Goal: Task Accomplishment & Management: Manage account settings

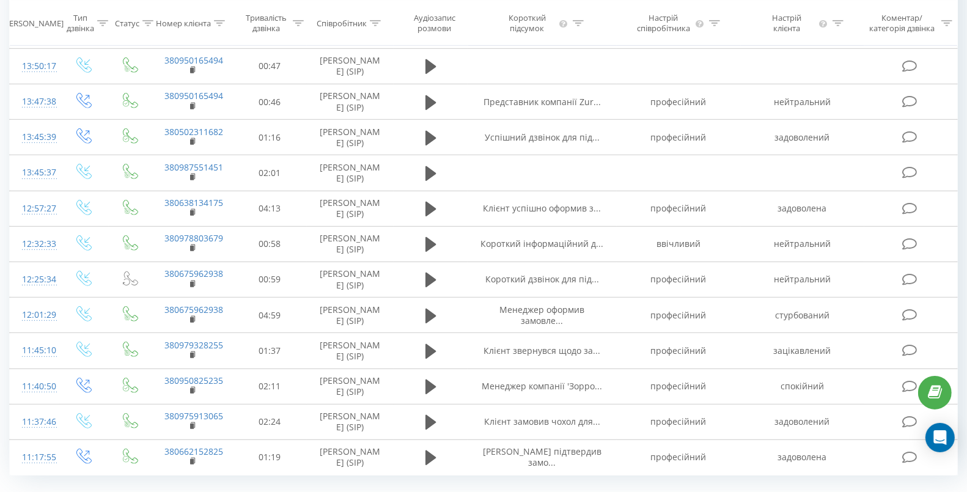
scroll to position [627, 0]
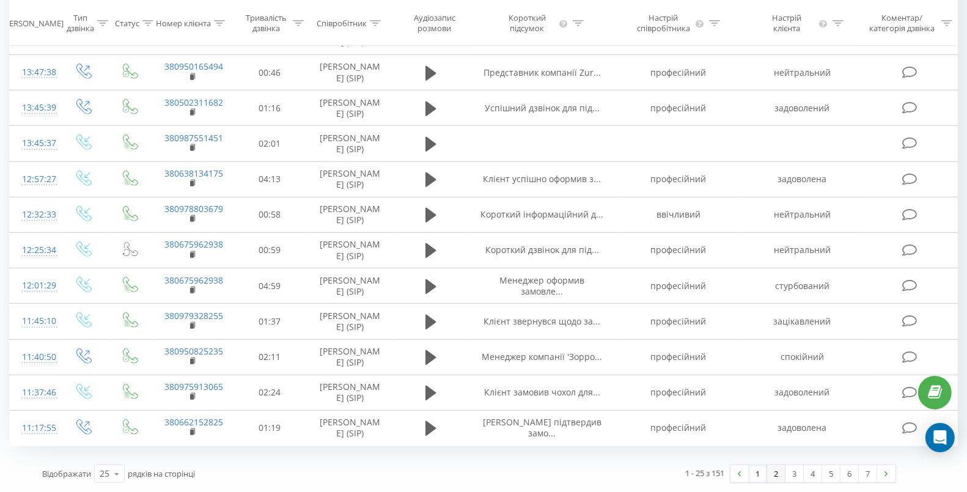
click at [781, 480] on link "2" at bounding box center [776, 473] width 18 height 17
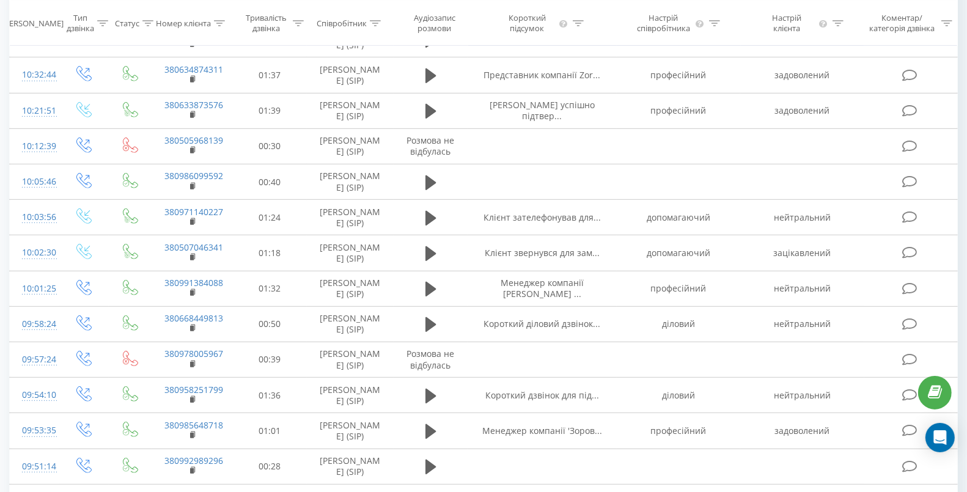
scroll to position [627, 0]
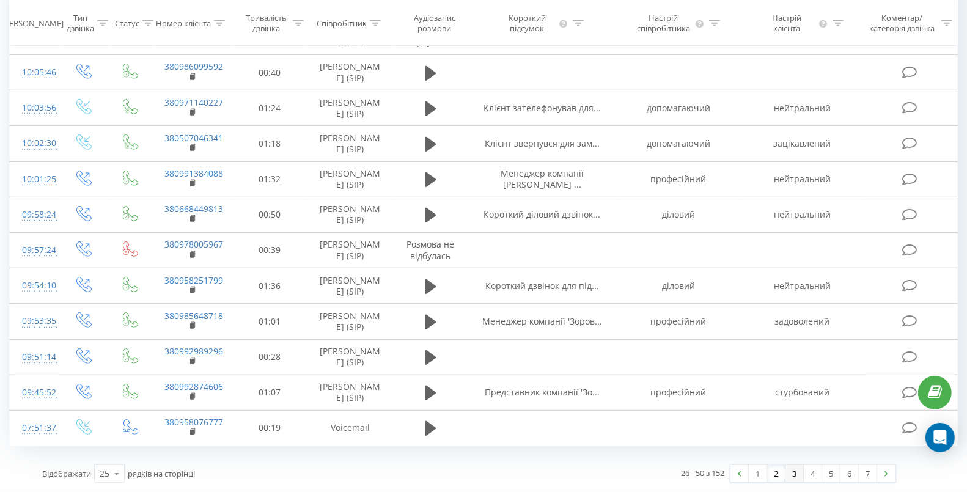
click at [796, 477] on link "3" at bounding box center [794, 473] width 18 height 17
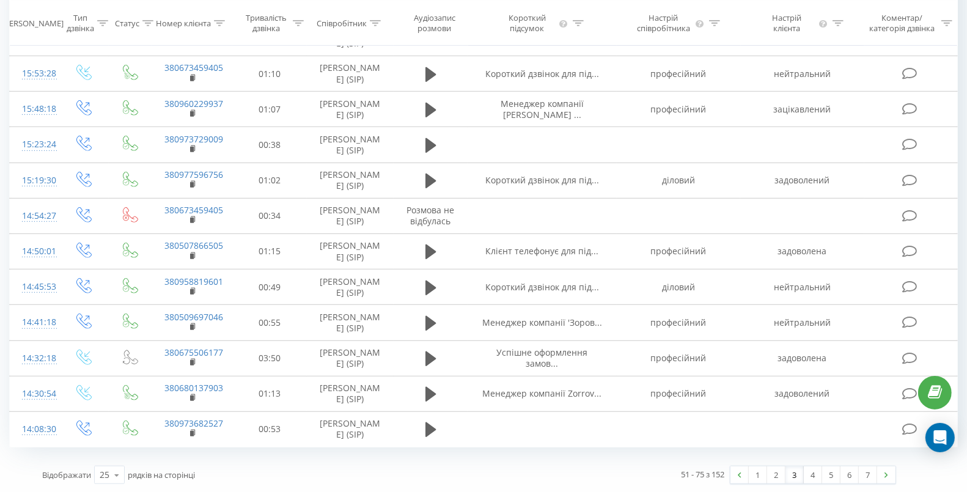
scroll to position [627, 0]
click at [759, 474] on link "1" at bounding box center [758, 473] width 18 height 17
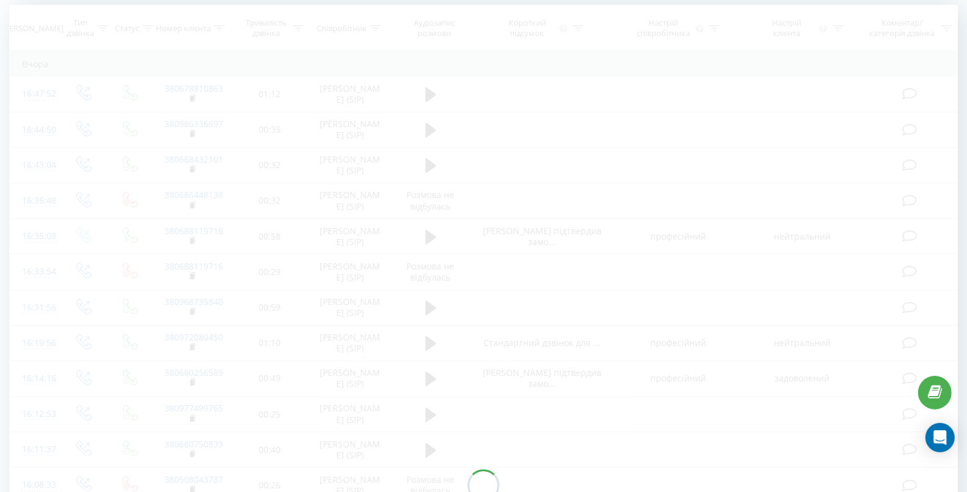
scroll to position [81, 0]
